Goal: Task Accomplishment & Management: Use online tool/utility

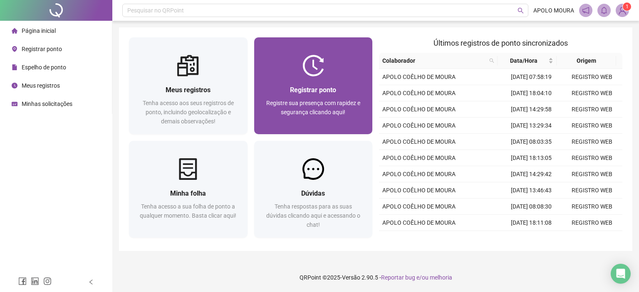
click at [348, 113] on div "Registre sua presença com rapidez e segurança clicando aqui!" at bounding box center [313, 112] width 99 height 27
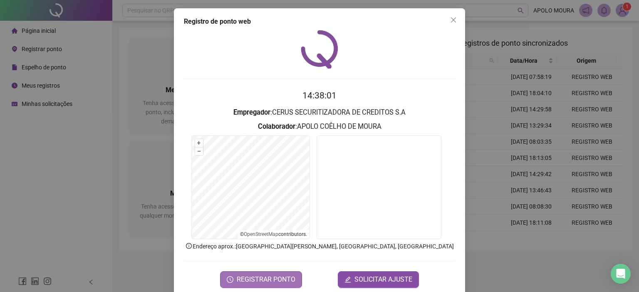
click at [289, 283] on span "REGISTRAR PONTO" at bounding box center [266, 280] width 59 height 10
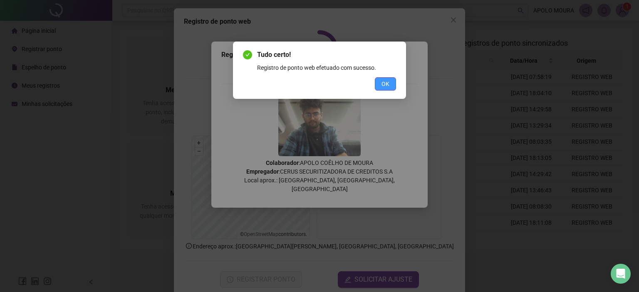
click at [391, 83] on button "OK" at bounding box center [385, 83] width 21 height 13
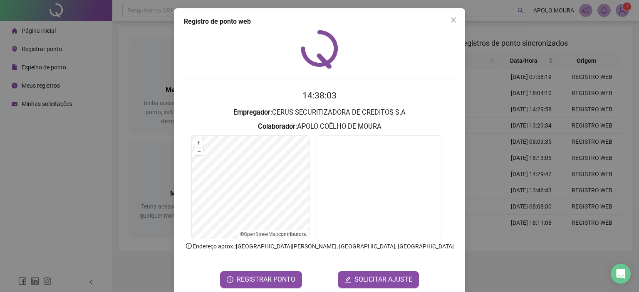
click at [111, 156] on div "Registro de ponto web 14:38:03 Empregador : CERUS SECURITIZADORA DE CREDITOS S.…" at bounding box center [319, 146] width 639 height 292
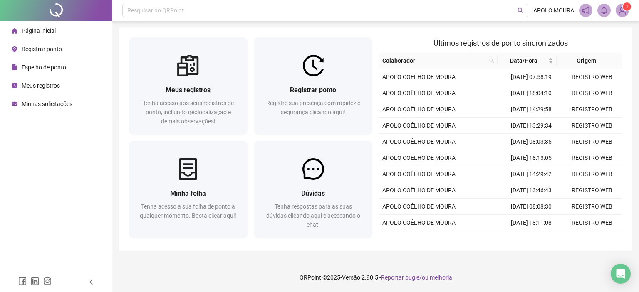
click at [71, 81] on li "Meus registros" at bounding box center [56, 85] width 109 height 17
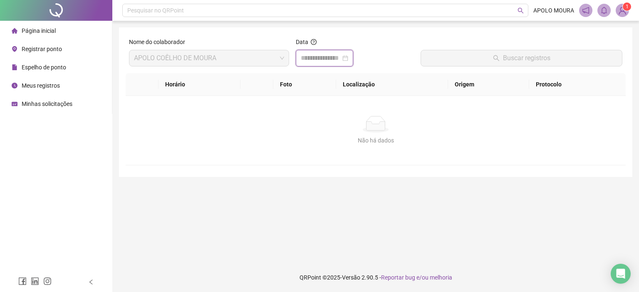
click at [332, 60] on input at bounding box center [321, 58] width 40 height 10
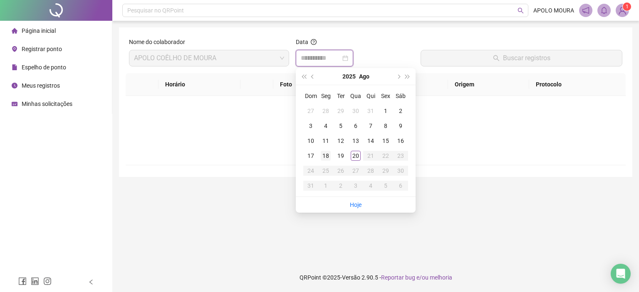
type input "**********"
click at [348, 205] on ul "Hoje" at bounding box center [356, 205] width 120 height 16
click at [351, 204] on link "Hoje" at bounding box center [356, 205] width 12 height 7
type input "**********"
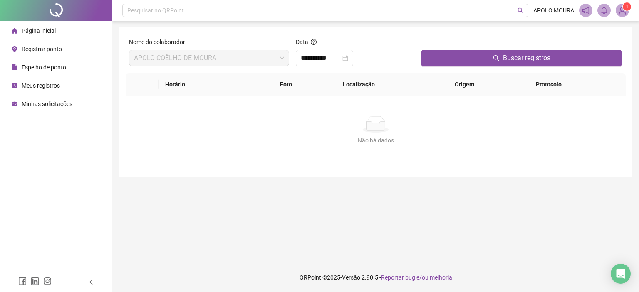
click at [451, 79] on th "Origem" at bounding box center [488, 84] width 81 height 23
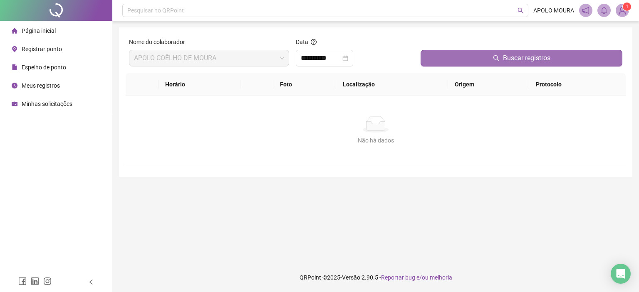
click at [452, 66] on button "Buscar registros" at bounding box center [521, 58] width 202 height 17
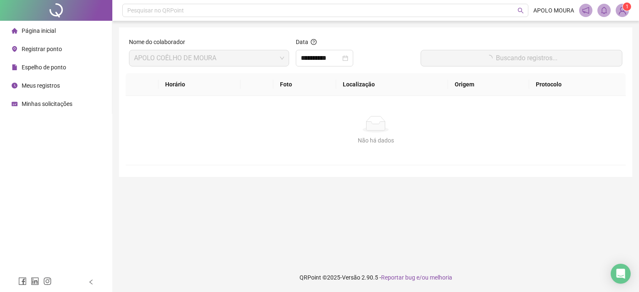
click at [452, 65] on button "Buscando registros..." at bounding box center [521, 58] width 202 height 17
